Goal: Information Seeking & Learning: Understand process/instructions

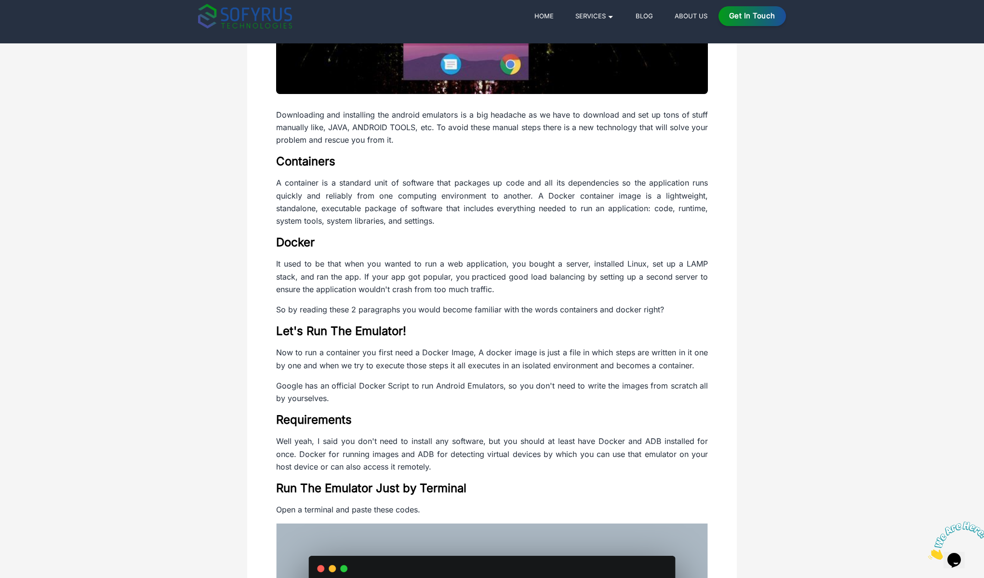
scroll to position [297, 0]
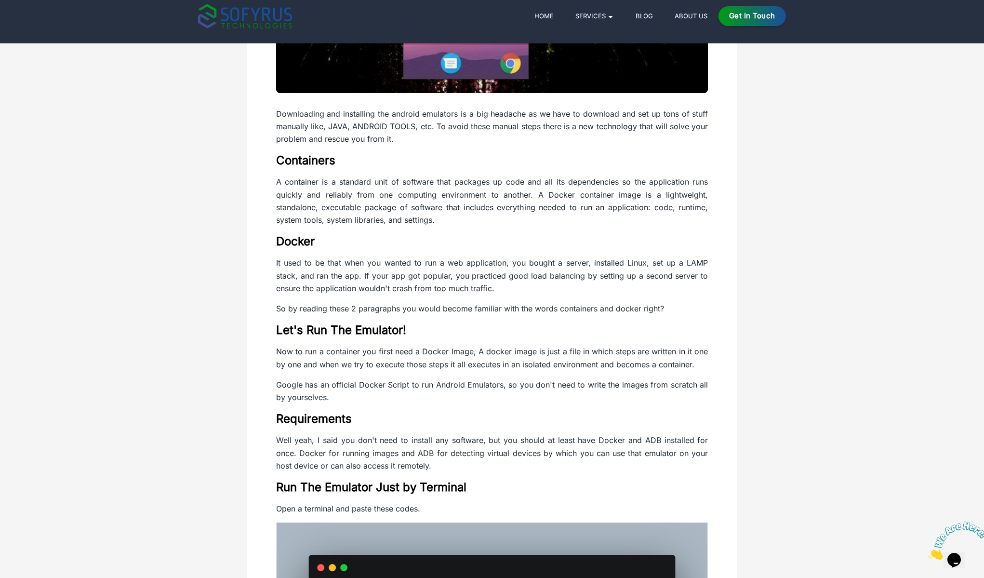
click at [776, 342] on div "How to dockerize Android Emulator and run it without any prerequisite softwares…" at bounding box center [492, 568] width 617 height 1606
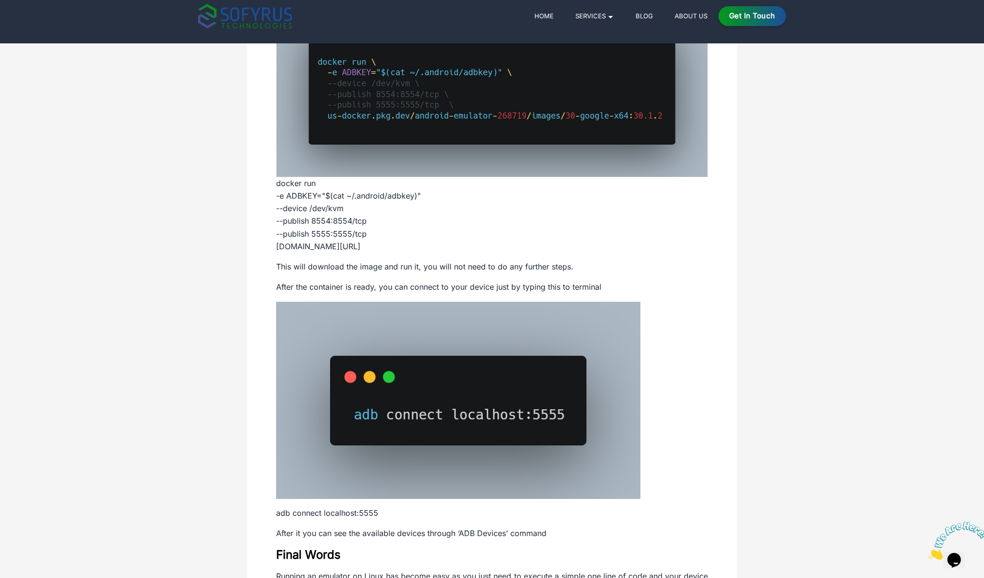
scroll to position [938, 0]
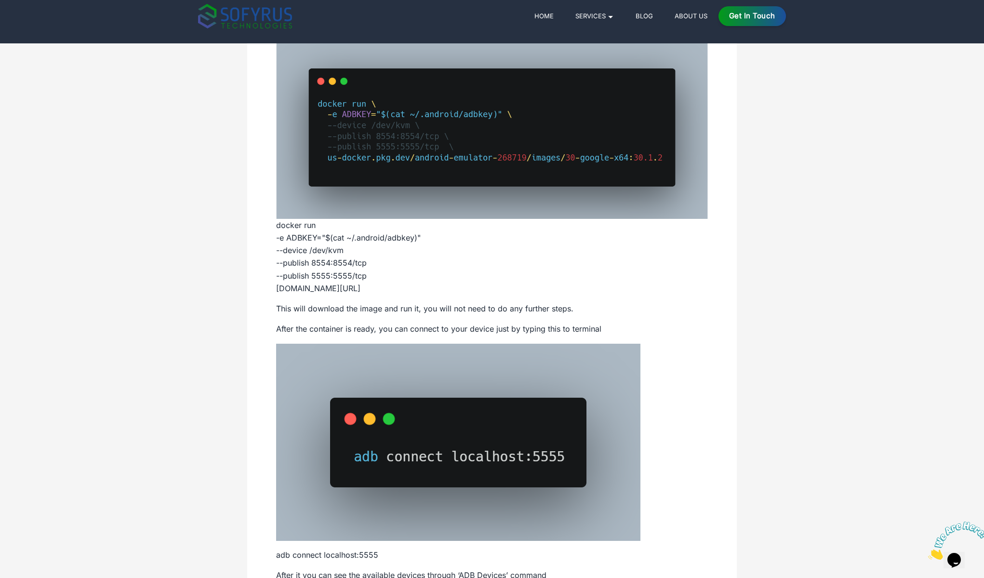
scroll to position [774, 0]
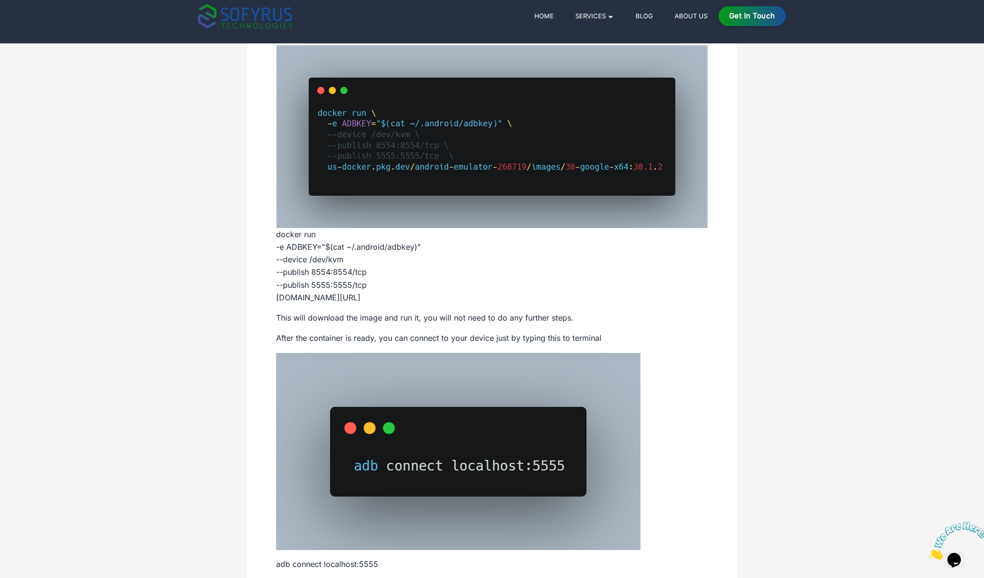
click at [426, 210] on img at bounding box center [492, 136] width 432 height 182
click at [410, 262] on p "docker run -e ADBKEY="$(cat ~/.android/adbkey)" --device /dev/kvm --publish 855…" at bounding box center [492, 174] width 432 height 258
drag, startPoint x: 410, startPoint y: 262, endPoint x: 316, endPoint y: 270, distance: 94.3
click at [316, 270] on p "docker run -e ADBKEY="$(cat ~/.android/adbkey)" --device /dev/kvm --publish 855…" at bounding box center [492, 174] width 432 height 258
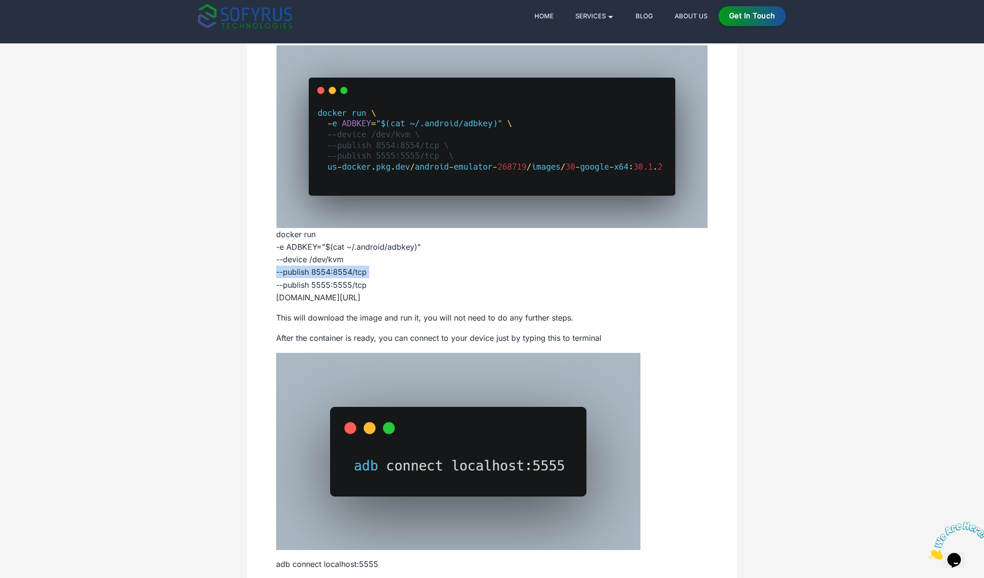
click at [316, 270] on p "docker run -e ADBKEY="$(cat ~/.android/adbkey)" --device /dev/kvm --publish 855…" at bounding box center [492, 174] width 432 height 258
click at [322, 288] on p "docker run -e ADBKEY="$(cat ~/.android/adbkey)" --device /dev/kvm --publish 855…" at bounding box center [492, 174] width 432 height 258
click at [277, 232] on p "docker run -e ADBKEY="$(cat ~/.android/adbkey)" --device /dev/kvm --publish 855…" at bounding box center [492, 174] width 432 height 258
drag, startPoint x: 277, startPoint y: 229, endPoint x: 552, endPoint y: 289, distance: 281.4
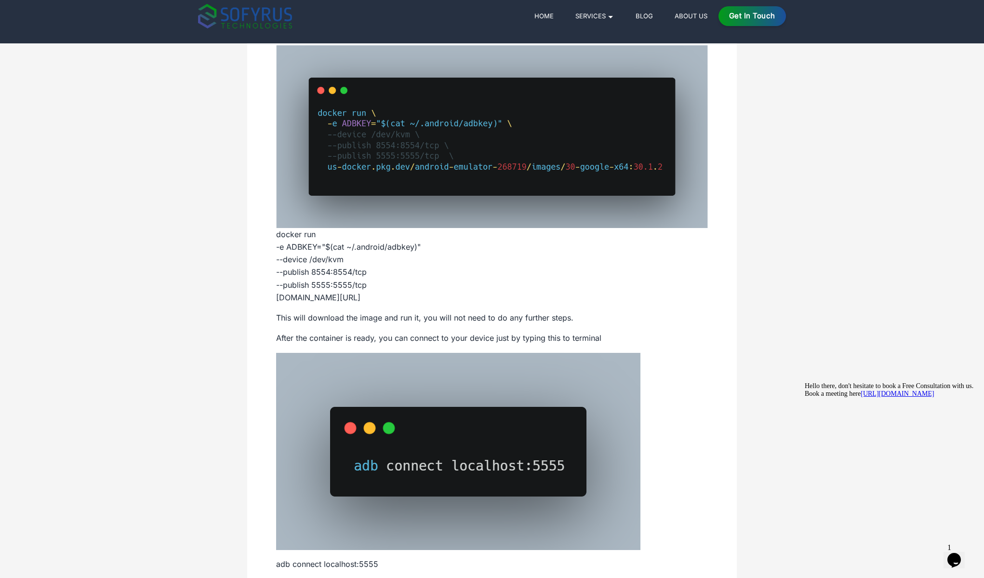
click at [552, 289] on p "docker run -e ADBKEY="$(cat ~/.android/adbkey)" --device /dev/kvm --publish 855…" at bounding box center [492, 174] width 432 height 258
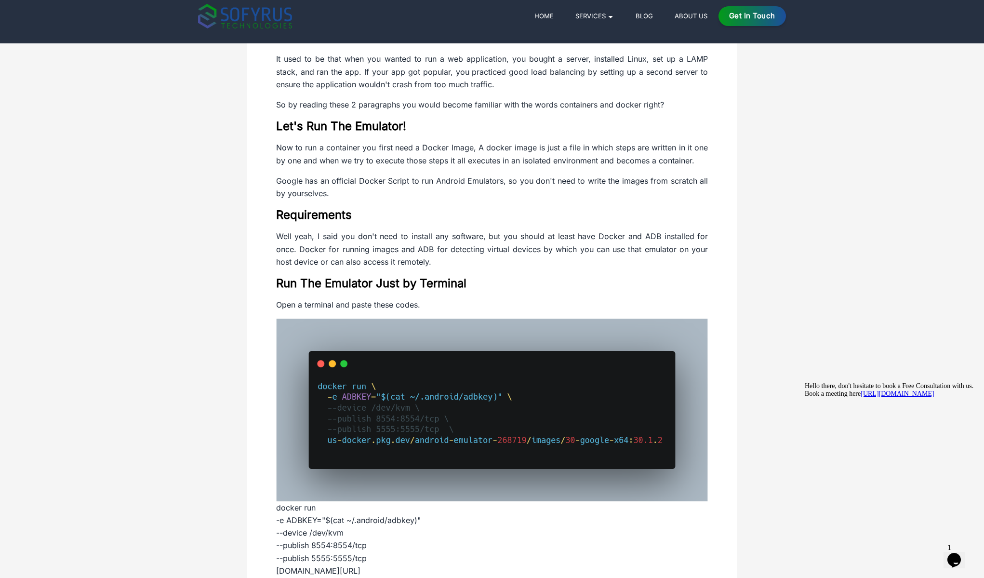
scroll to position [385, 0]
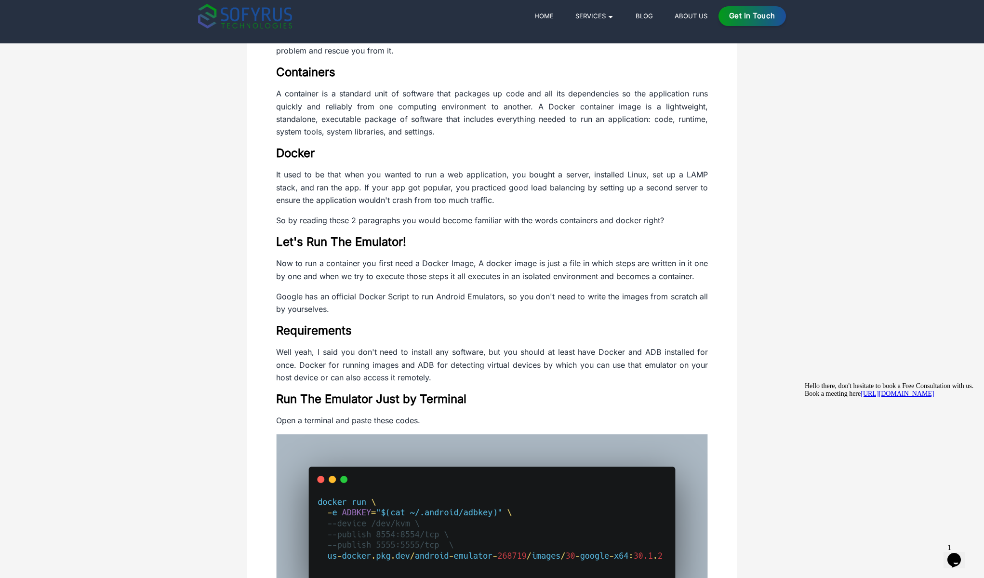
click at [469, 246] on h2 "Let's Run The Emulator!" at bounding box center [492, 241] width 432 height 15
click at [557, 294] on p "Google has an official Docker Script to run Android Emulators, so you don't nee…" at bounding box center [492, 303] width 432 height 26
